Goal: Task Accomplishment & Management: Use online tool/utility

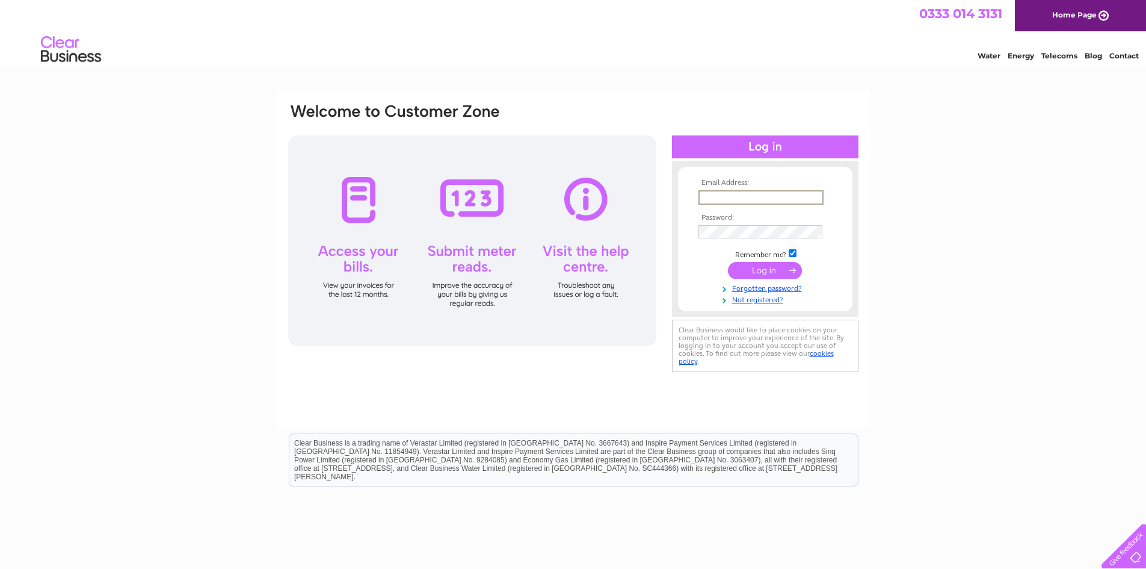
click at [733, 196] on input "text" at bounding box center [761, 197] width 125 height 14
type input "karen.simpson@simpsinns.com"
click at [766, 270] on input "submit" at bounding box center [765, 269] width 74 height 17
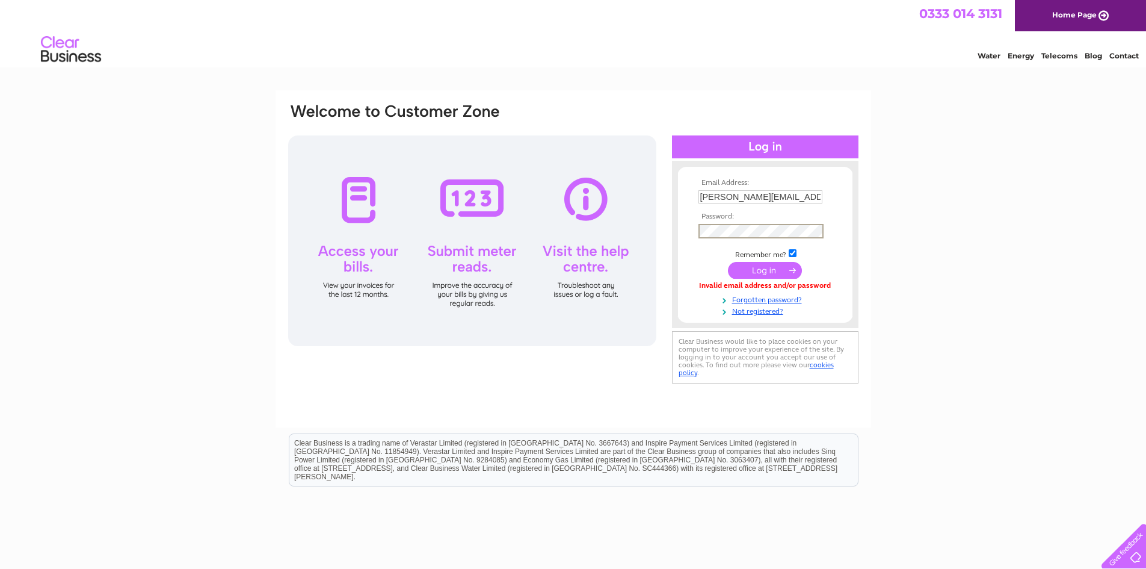
click at [768, 270] on input "submit" at bounding box center [765, 270] width 74 height 17
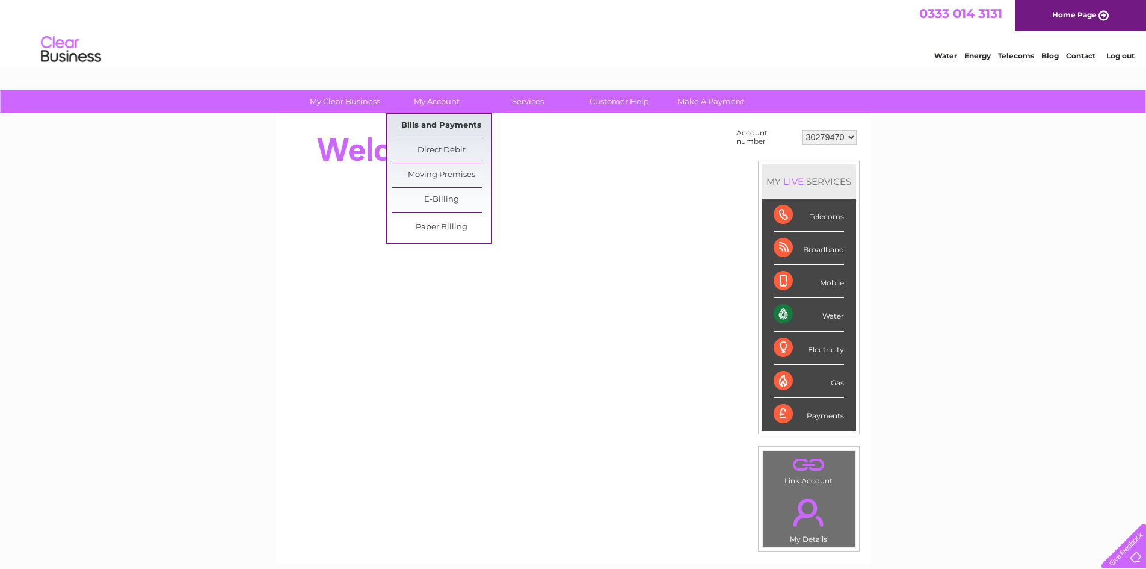
click at [442, 122] on link "Bills and Payments" at bounding box center [441, 126] width 99 height 24
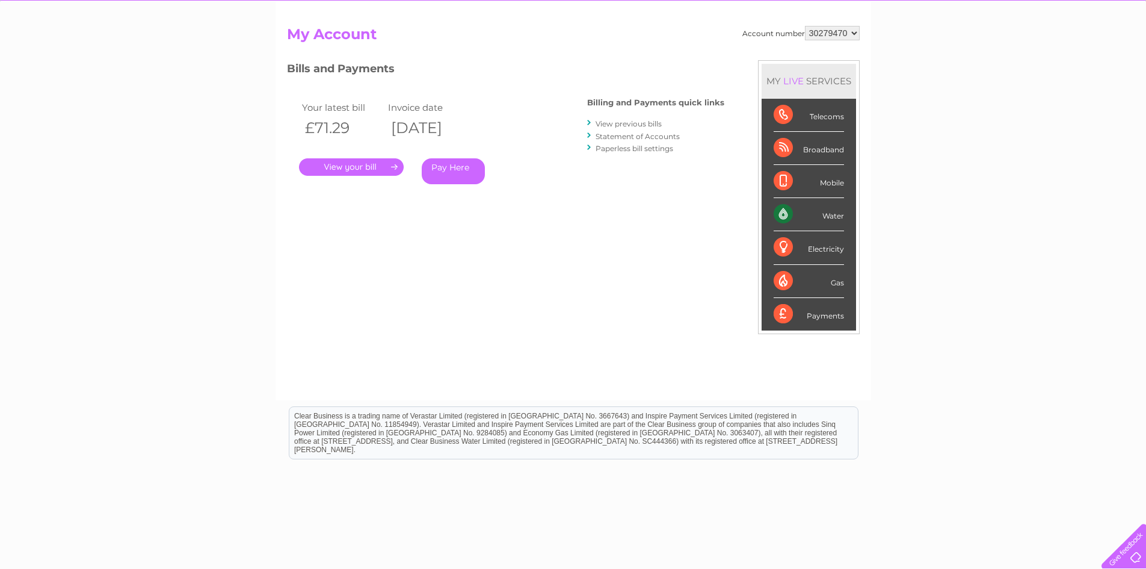
scroll to position [98, 0]
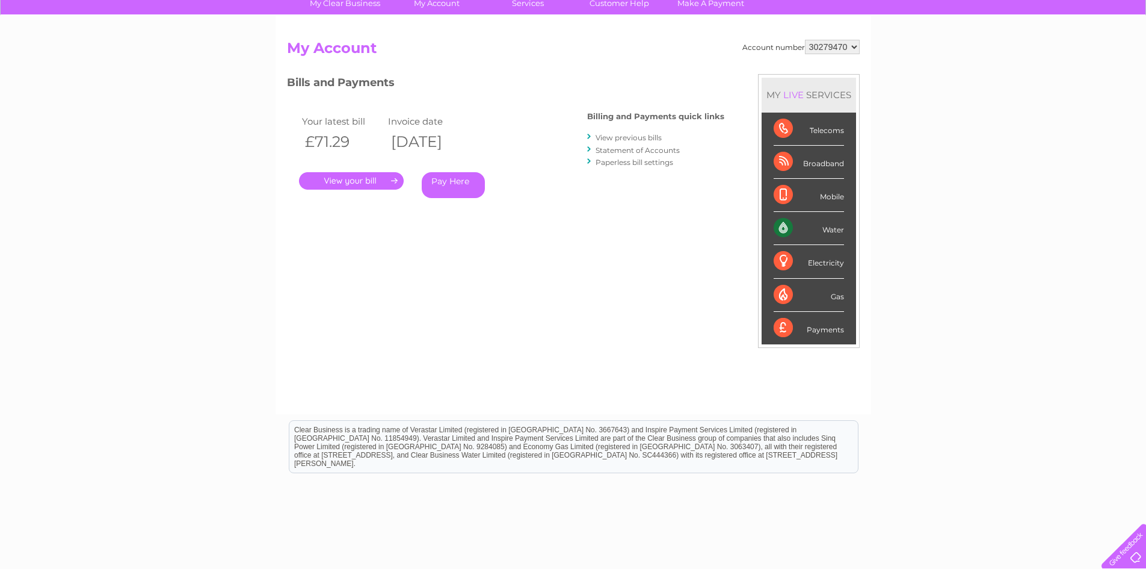
click at [820, 230] on div "Water" at bounding box center [809, 228] width 70 height 33
click at [792, 230] on div "Water" at bounding box center [809, 228] width 70 height 33
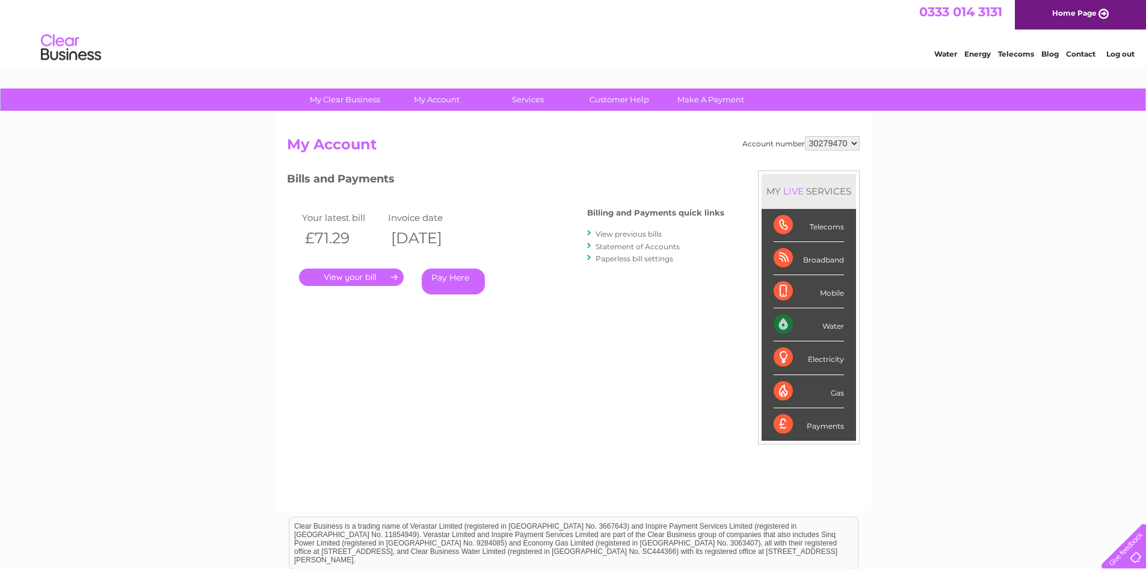
scroll to position [0, 0]
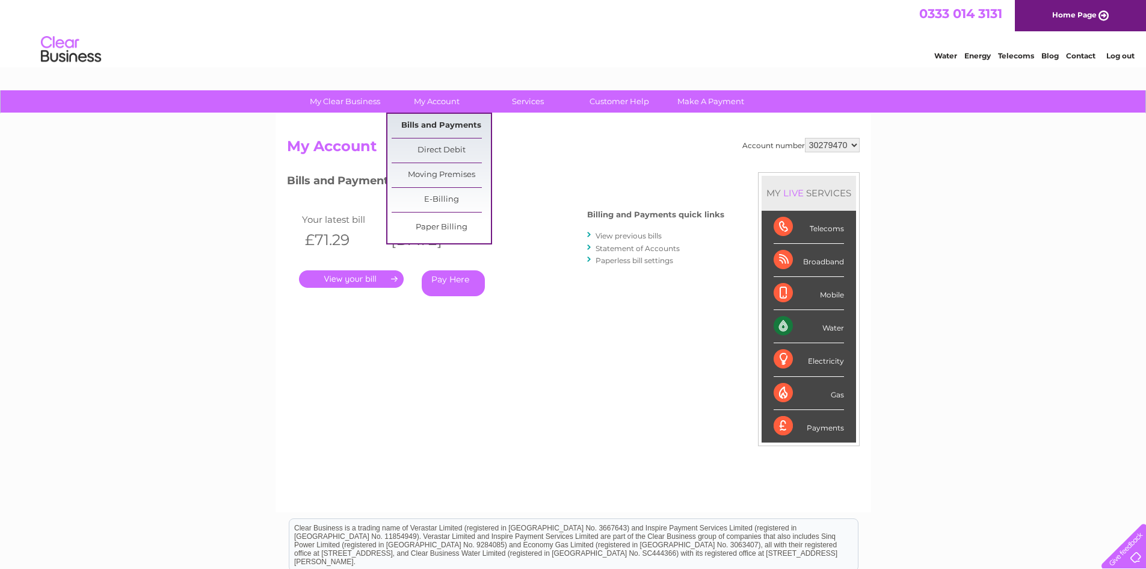
click at [420, 122] on link "Bills and Payments" at bounding box center [441, 126] width 99 height 24
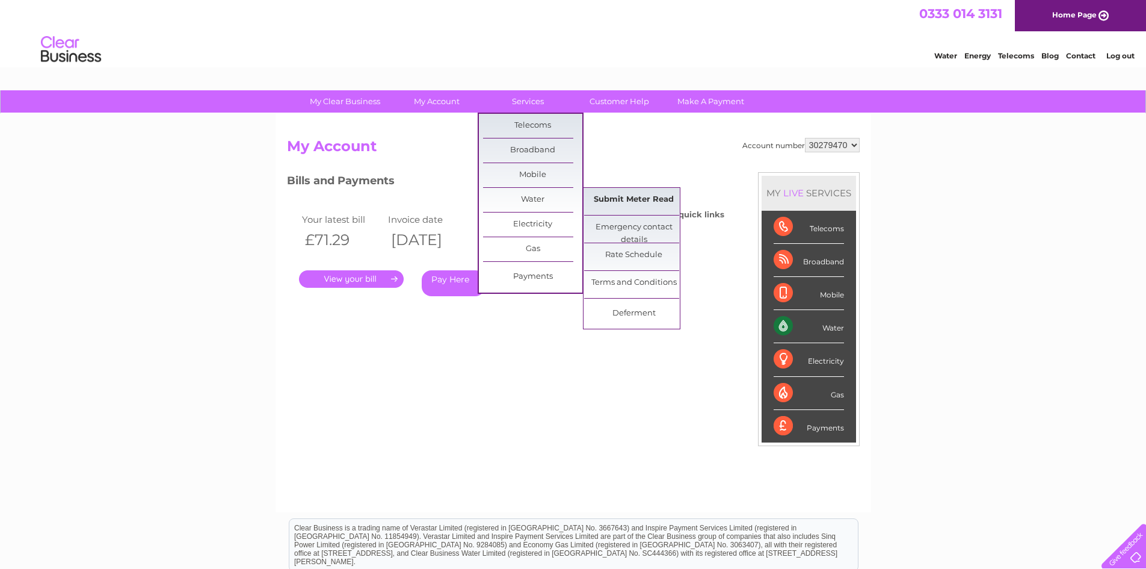
click at [624, 201] on link "Submit Meter Read" at bounding box center [633, 200] width 99 height 24
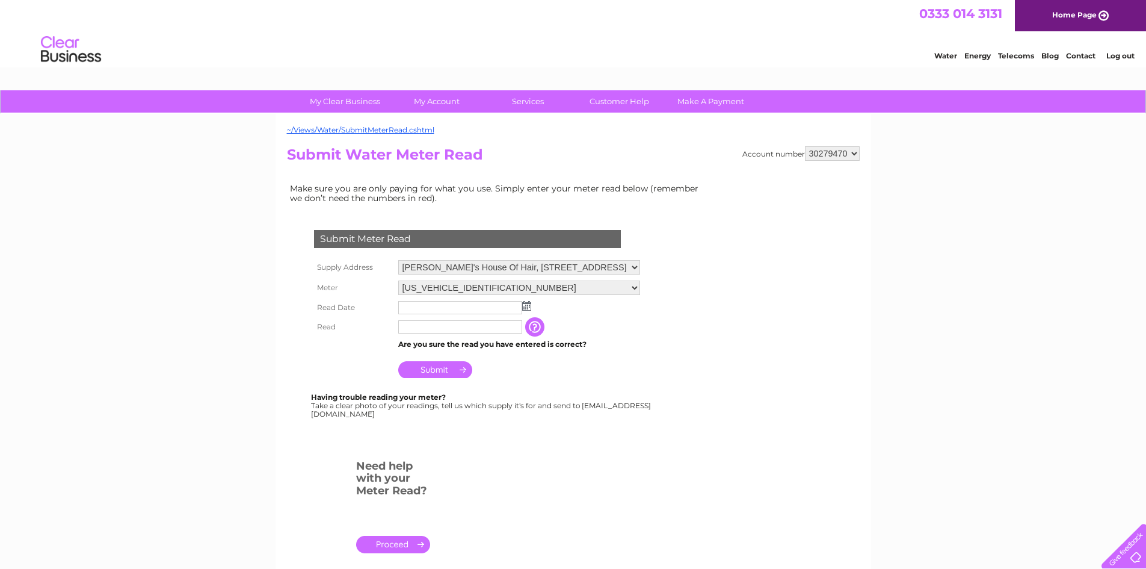
click at [527, 306] on img at bounding box center [526, 306] width 9 height 10
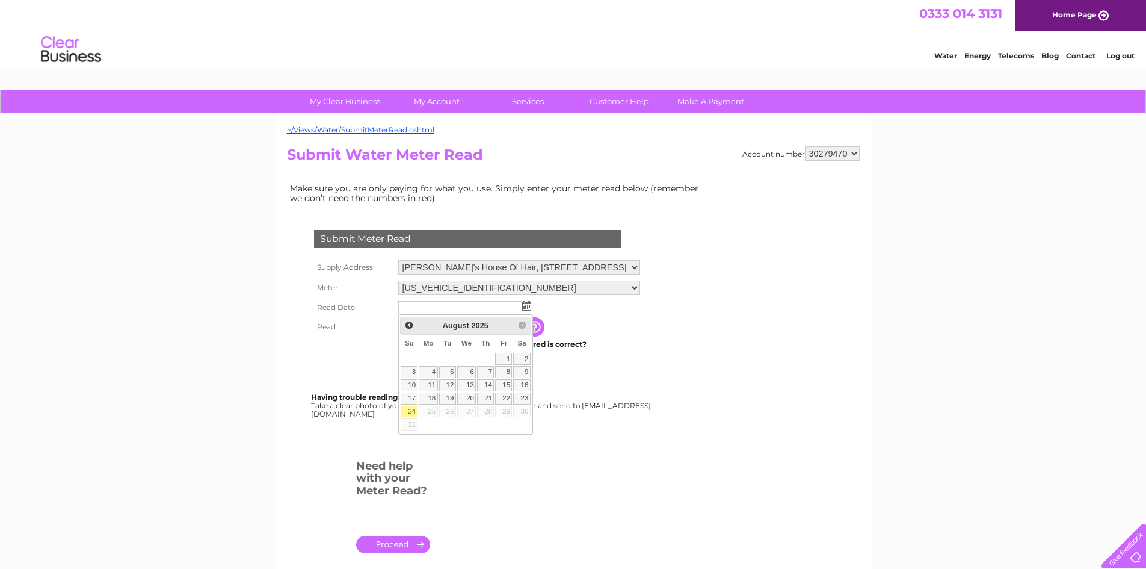
click at [410, 411] on link "24" at bounding box center [409, 412] width 17 height 12
type input "2025/08/24"
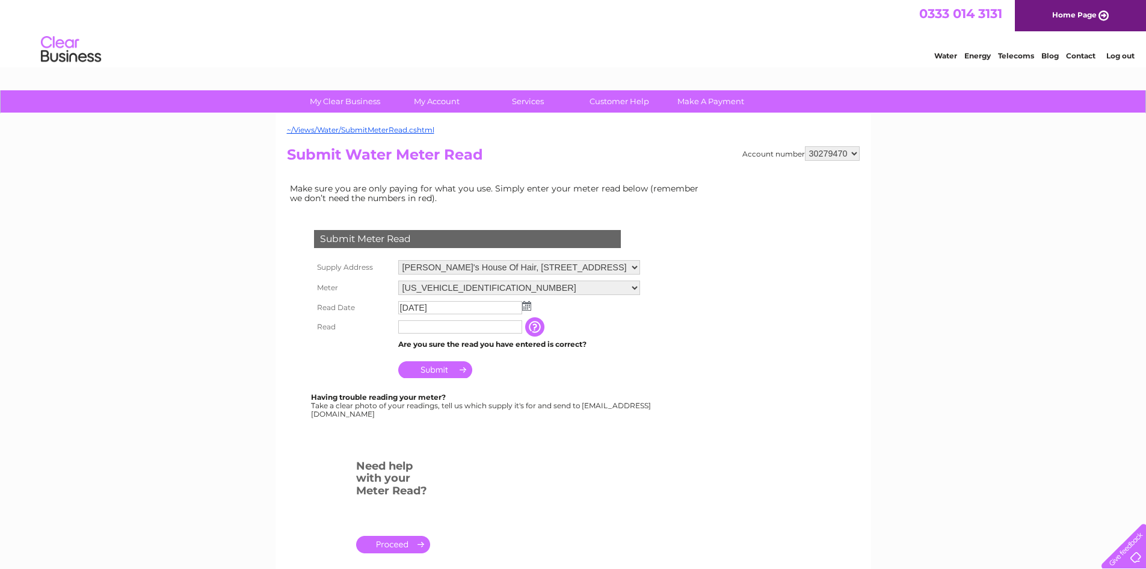
click at [422, 332] on input "text" at bounding box center [460, 326] width 124 height 13
type input "032"
click at [440, 368] on input "Submit" at bounding box center [435, 370] width 74 height 17
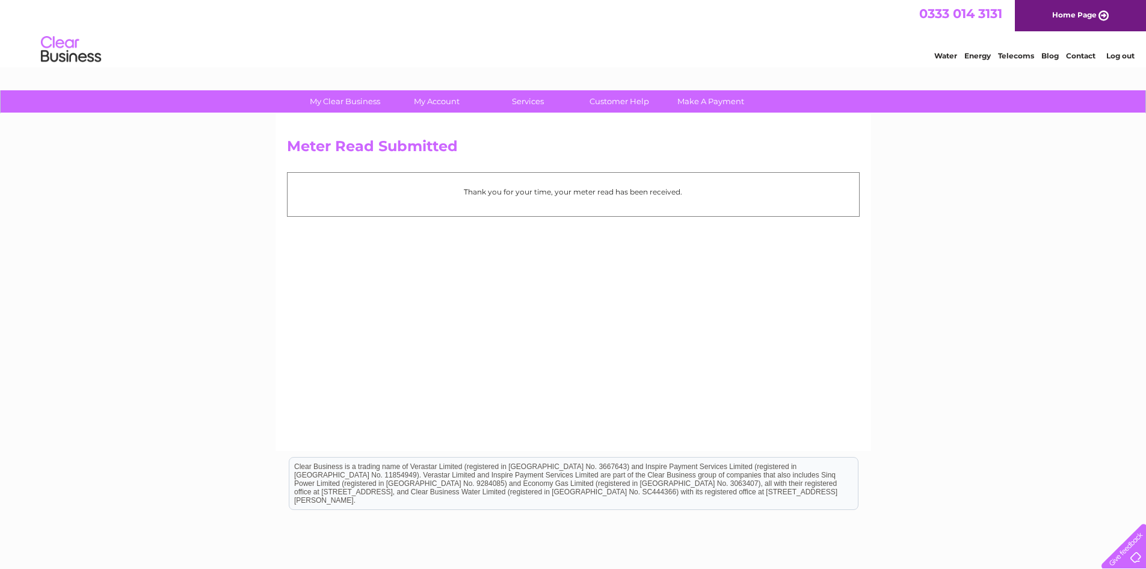
click at [1118, 52] on link "Log out" at bounding box center [1121, 55] width 28 height 9
